Goal: Transaction & Acquisition: Book appointment/travel/reservation

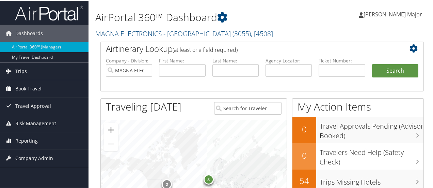
click at [29, 88] on span "Book Travel" at bounding box center [28, 87] width 26 height 17
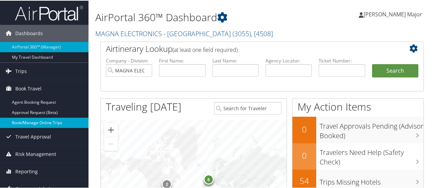
click at [35, 126] on link "Book/Manage Online Trips" at bounding box center [44, 122] width 88 height 10
